Goal: Find specific page/section: Find specific page/section

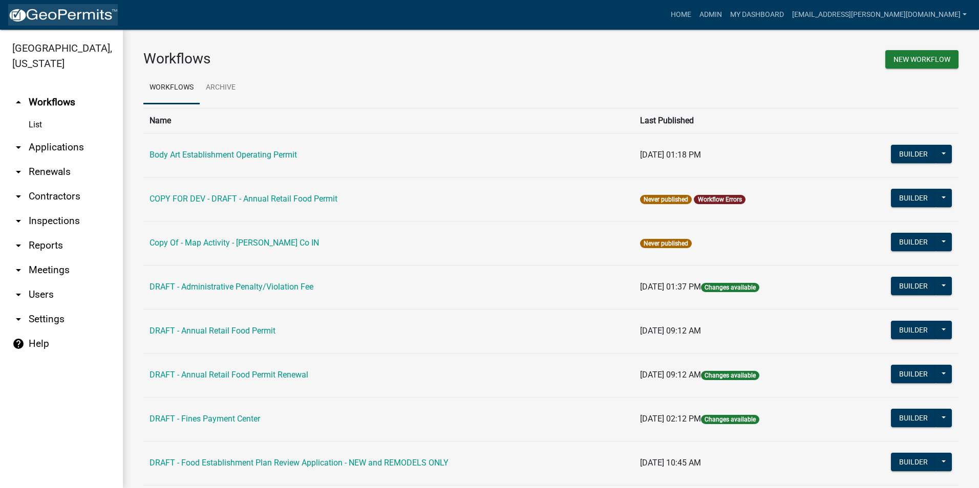
click at [60, 16] on img at bounding box center [63, 15] width 110 height 15
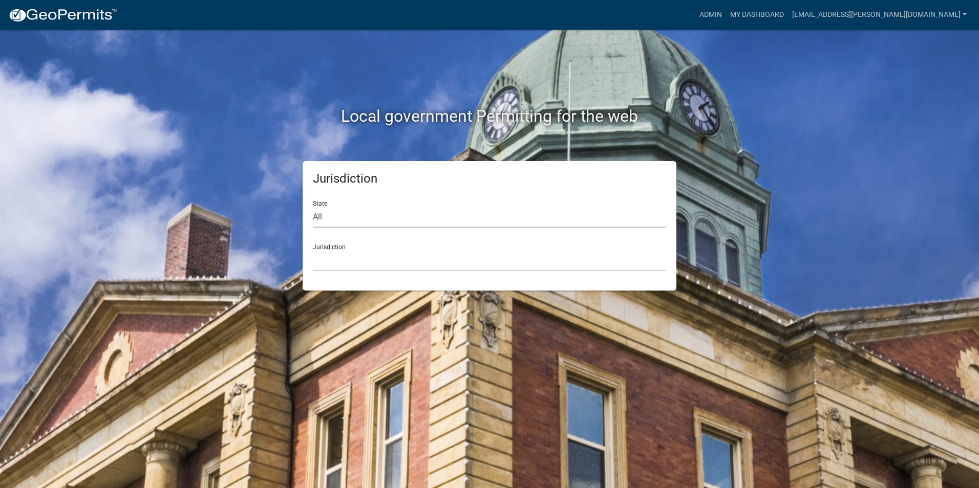
click at [446, 219] on select "All [US_STATE] [US_STATE] [US_STATE] [US_STATE] [US_STATE] [US_STATE] [US_STATE…" at bounding box center [489, 217] width 353 height 21
select select "[US_STATE]"
click at [313, 207] on select "All [US_STATE] [US_STATE] [US_STATE] [US_STATE] [US_STATE] [US_STATE] [US_STATE…" at bounding box center [489, 217] width 353 height 21
click at [349, 249] on div "Jurisdiction City of [GEOGRAPHIC_DATA], [US_STATE] City of [GEOGRAPHIC_DATA], […" at bounding box center [489, 253] width 353 height 35
click at [349, 263] on select "City of [GEOGRAPHIC_DATA], [US_STATE] City of [GEOGRAPHIC_DATA], [US_STATE] Cit…" at bounding box center [489, 260] width 353 height 21
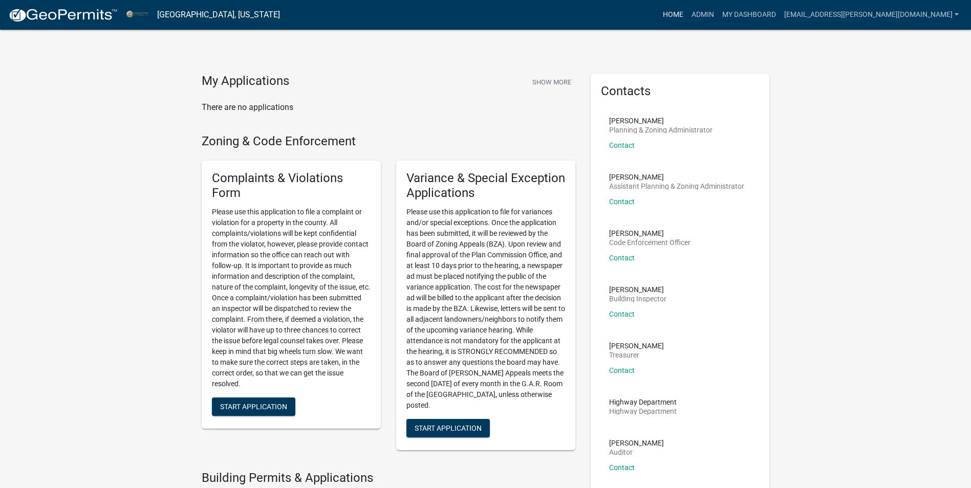
click at [688, 12] on link "Home" at bounding box center [673, 14] width 29 height 19
click at [60, 10] on img at bounding box center [63, 15] width 110 height 15
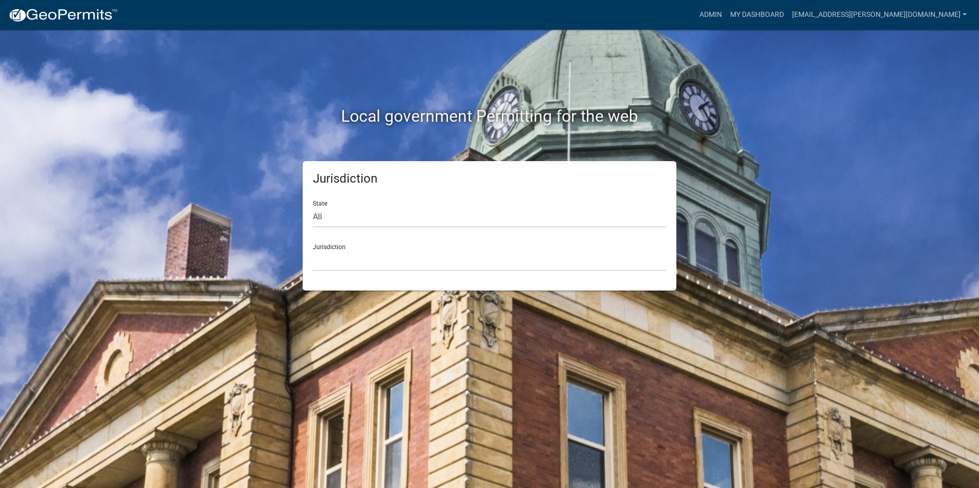
click at [382, 229] on form "State All [US_STATE] [US_STATE] [US_STATE] [US_STATE] [US_STATE] [US_STATE] [US…" at bounding box center [489, 231] width 353 height 79
click at [382, 215] on select "All [US_STATE] [US_STATE] [US_STATE] [US_STATE] [US_STATE] [US_STATE] [US_STATE…" at bounding box center [489, 217] width 353 height 21
select select "[US_STATE]"
click at [313, 207] on select "All [US_STATE] [US_STATE] [US_STATE] [US_STATE] [US_STATE] [US_STATE] [US_STATE…" at bounding box center [489, 217] width 353 height 21
click at [372, 253] on select "City of [GEOGRAPHIC_DATA], [US_STATE] City of [GEOGRAPHIC_DATA], [US_STATE] Cit…" at bounding box center [489, 260] width 353 height 21
